Goal: Information Seeking & Learning: Learn about a topic

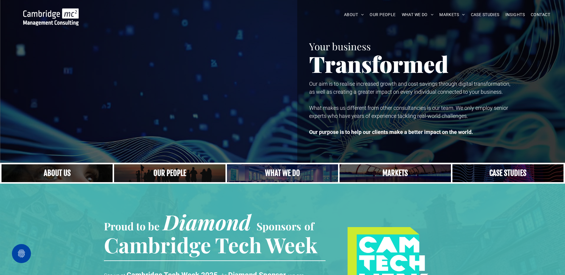
click at [69, 173] on link "Close up of woman's face, centered on her eyes" at bounding box center [57, 173] width 118 height 19
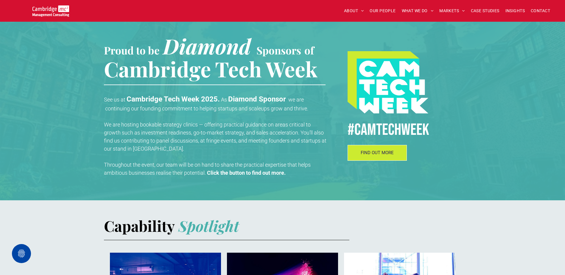
scroll to position [209, 0]
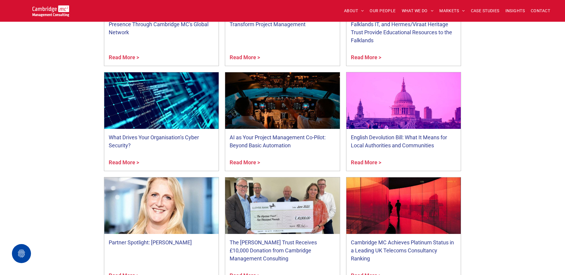
scroll to position [1335, 0]
